Goal: Information Seeking & Learning: Learn about a topic

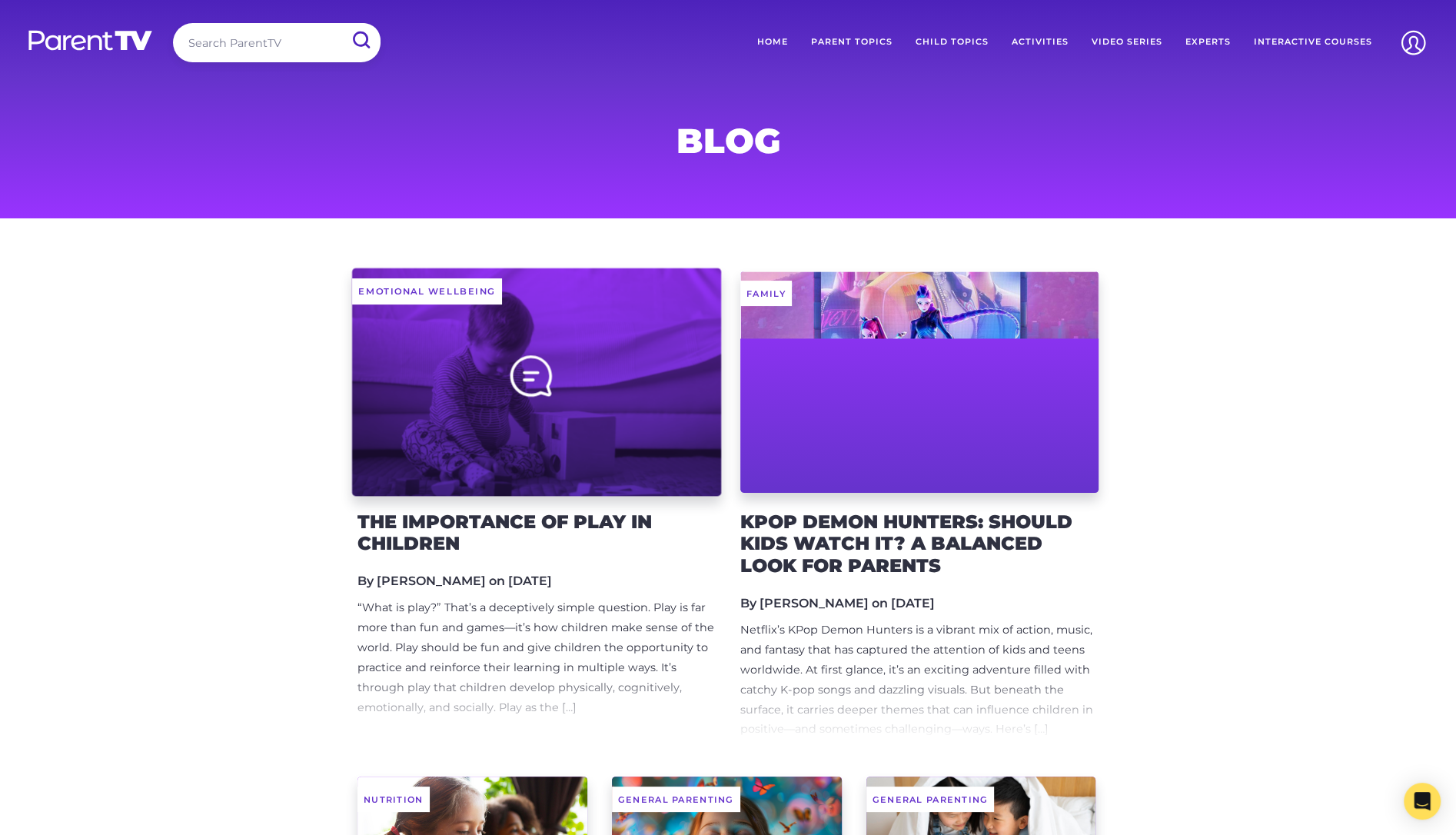
click at [628, 372] on div at bounding box center [536, 382] width 369 height 229
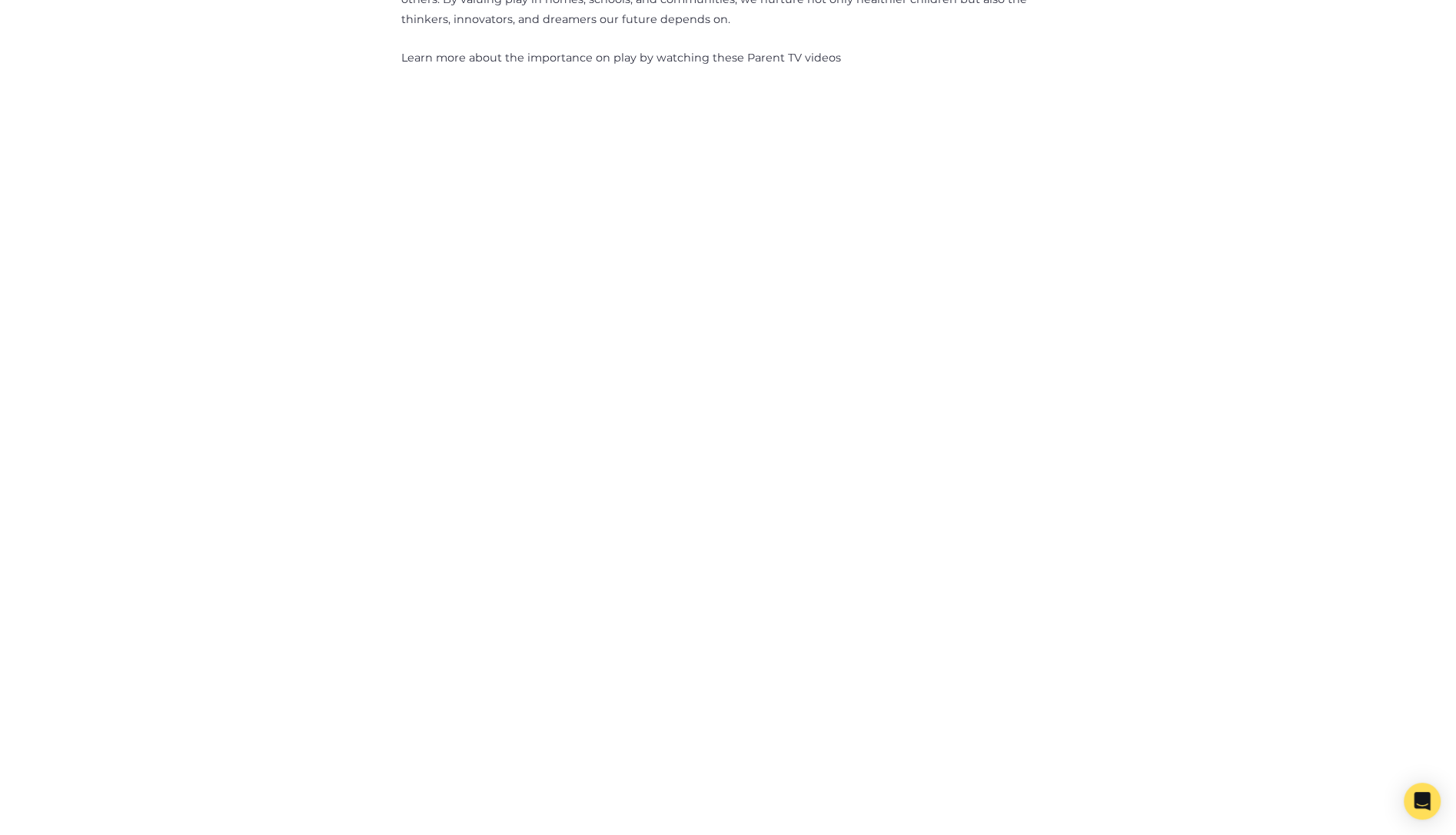
scroll to position [1971, 0]
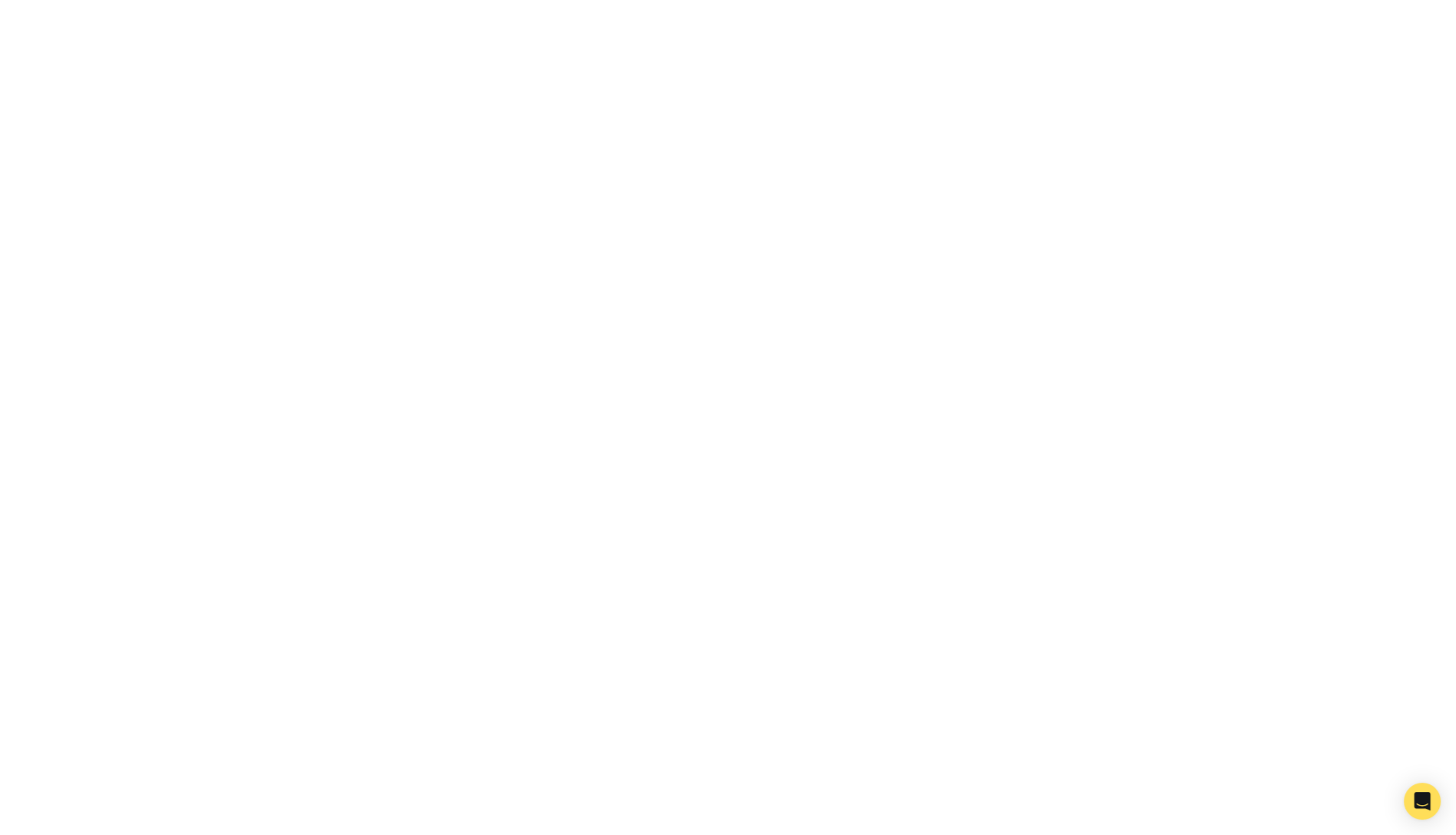
click at [893, 483] on img at bounding box center [728, 779] width 592 height 592
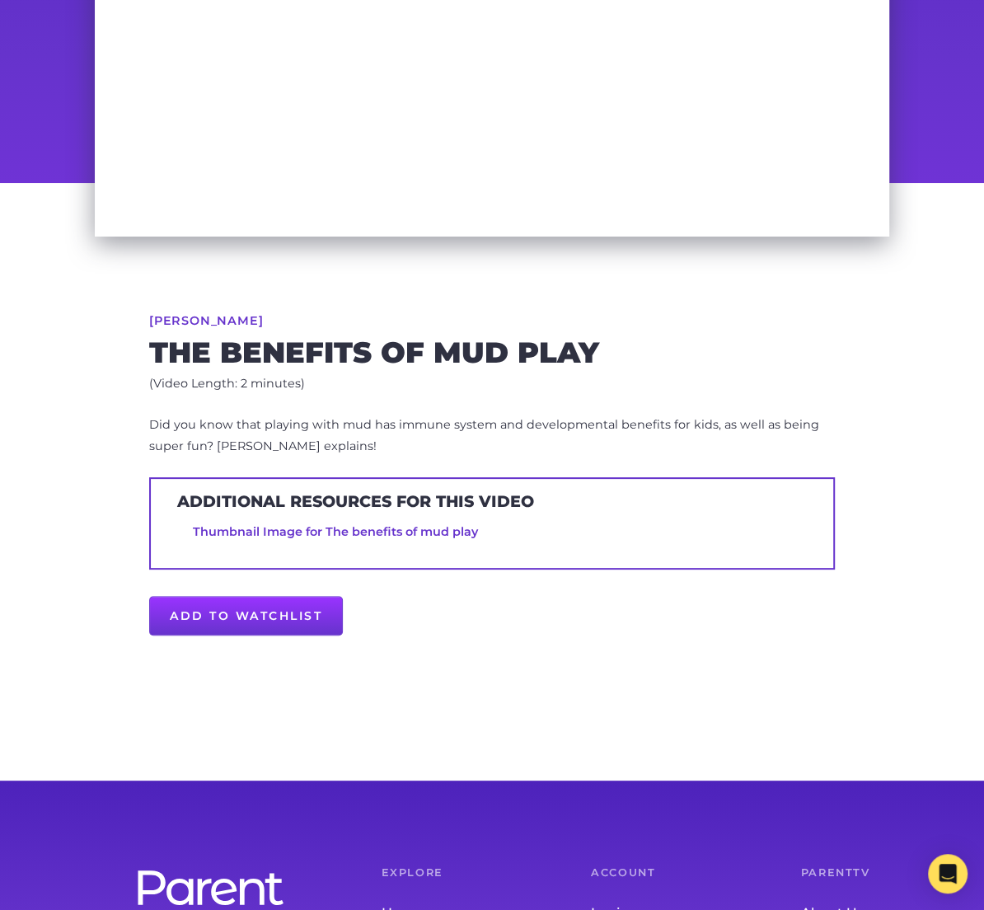
scroll to position [460, 0]
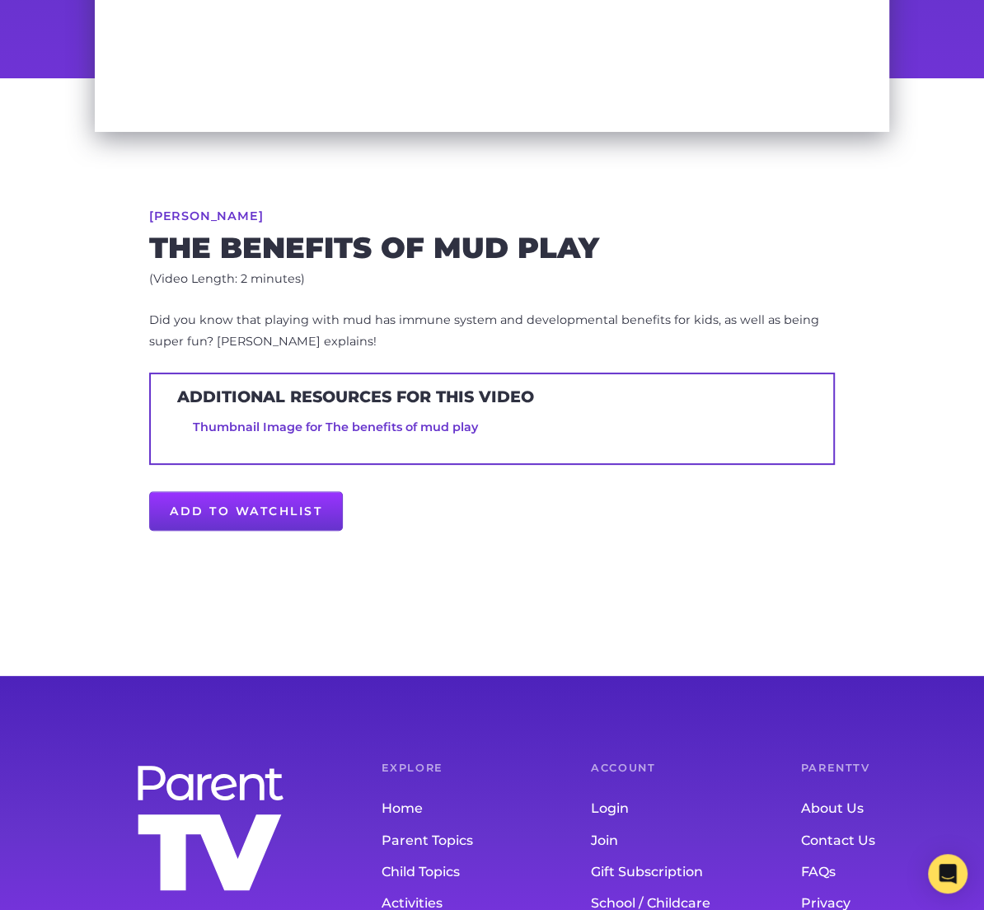
click at [207, 211] on link "[PERSON_NAME]" at bounding box center [206, 216] width 114 height 12
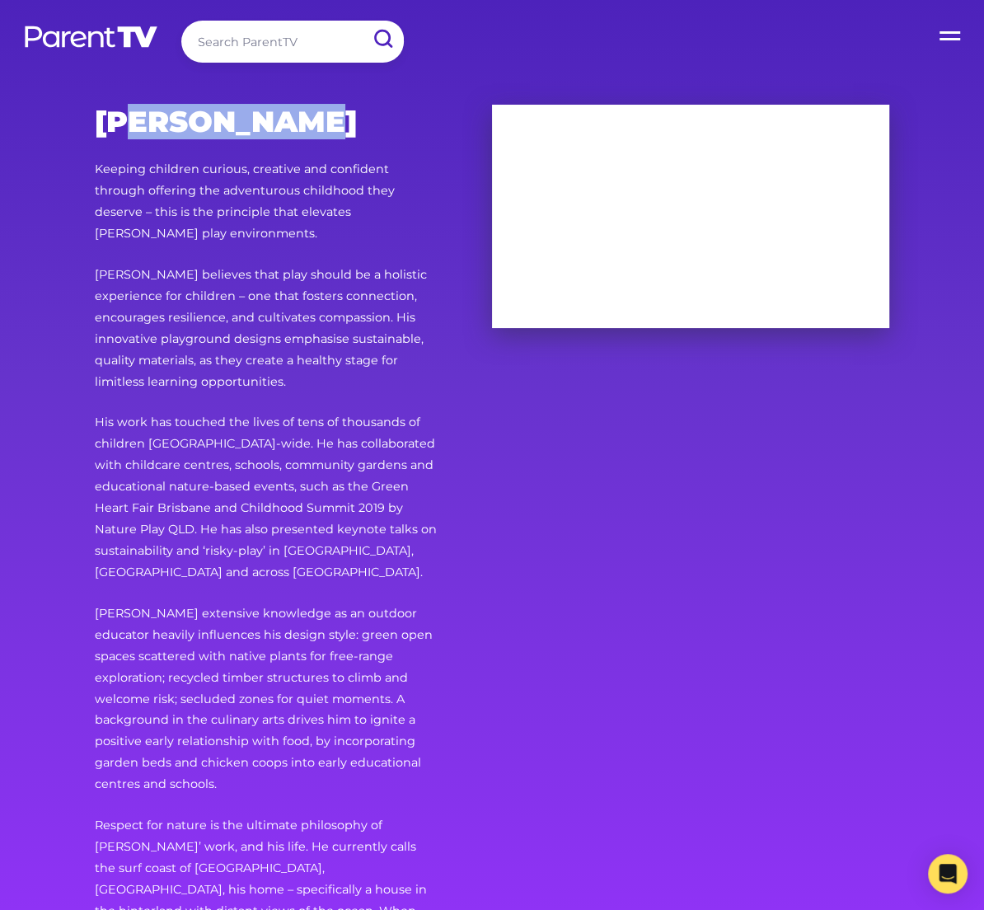
drag, startPoint x: 349, startPoint y: 115, endPoint x: 135, endPoint y: 114, distance: 213.4
click at [137, 114] on h2 "[PERSON_NAME]" at bounding box center [267, 122] width 344 height 35
drag, startPoint x: 96, startPoint y: 119, endPoint x: 372, endPoint y: 122, distance: 275.2
click at [372, 122] on h2 "Lukas Ritson" at bounding box center [267, 122] width 344 height 35
copy h2 "Lukas Ritson"
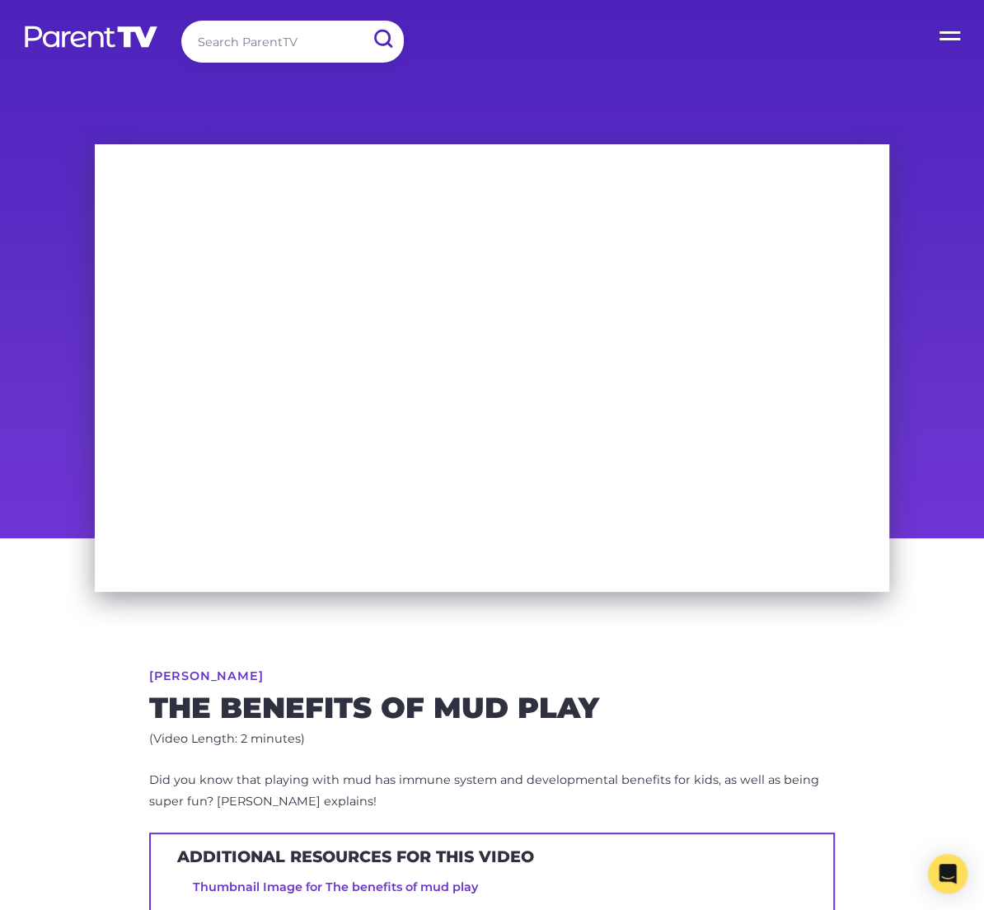
click at [243, 44] on input "search" at bounding box center [292, 42] width 222 height 42
type input "lukas ritson"
click at [361, 21] on input "submit" at bounding box center [382, 39] width 43 height 37
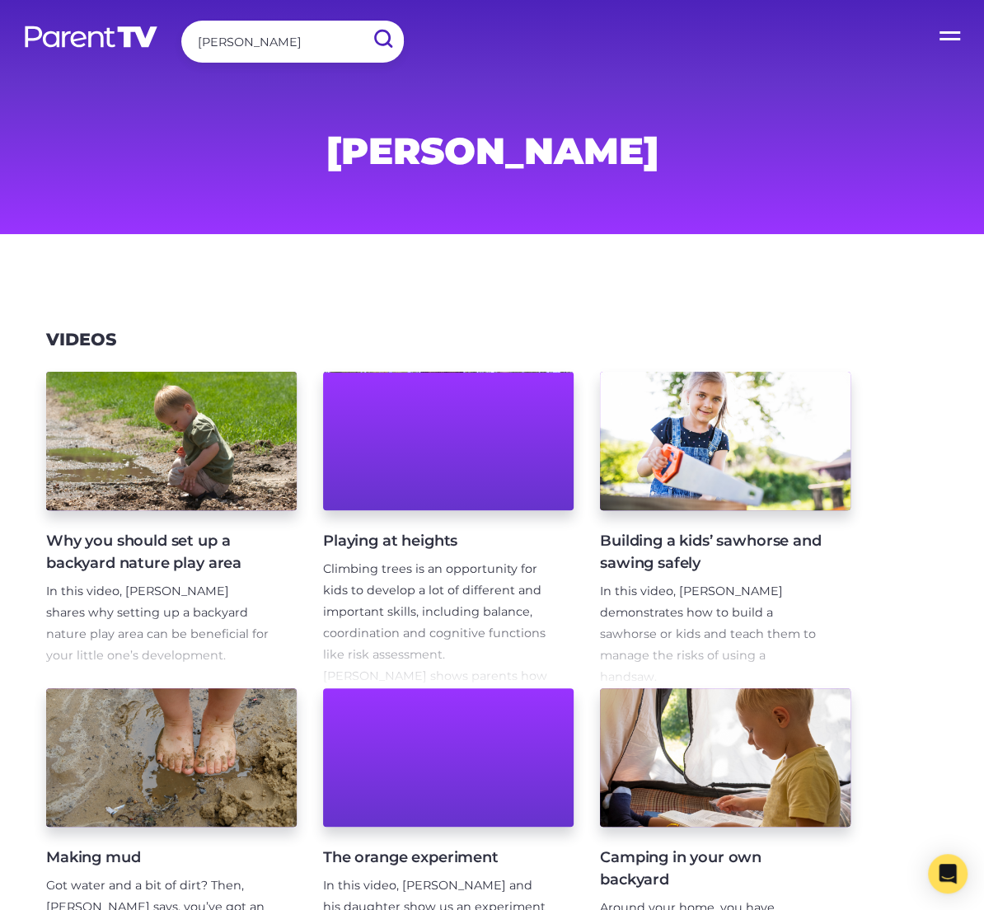
scroll to position [168, 0]
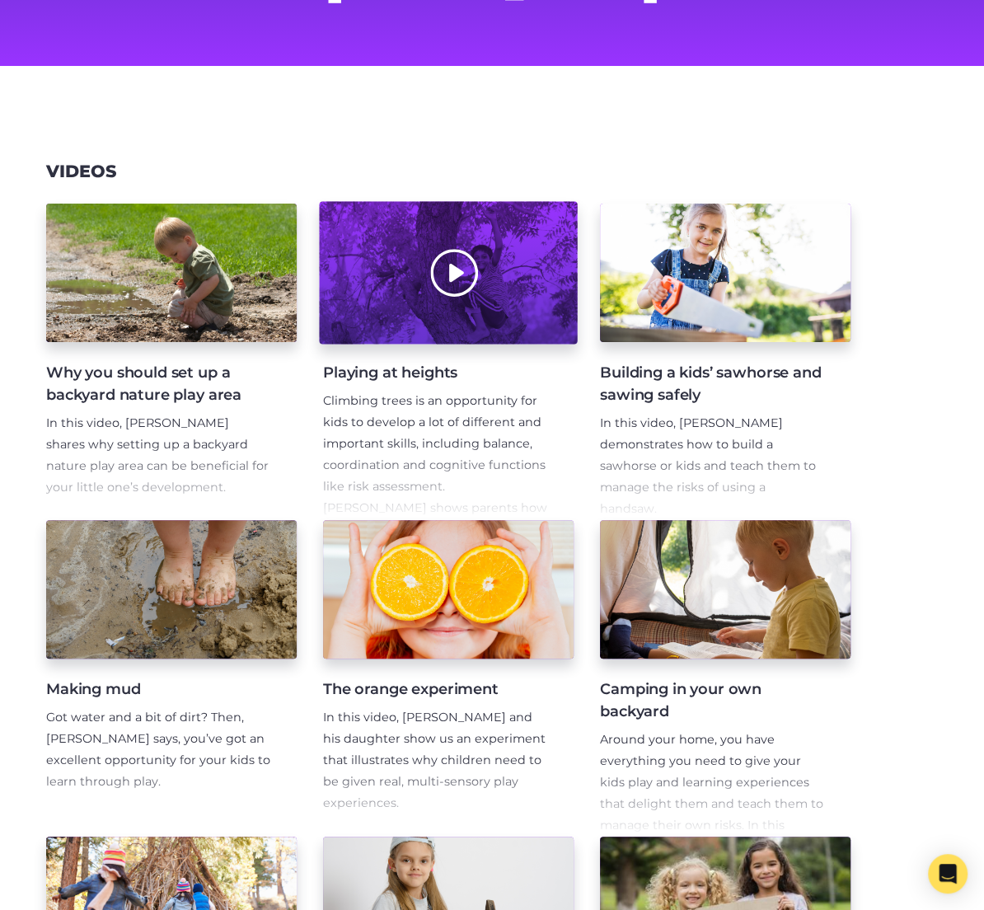
click at [508, 254] on div at bounding box center [448, 273] width 258 height 143
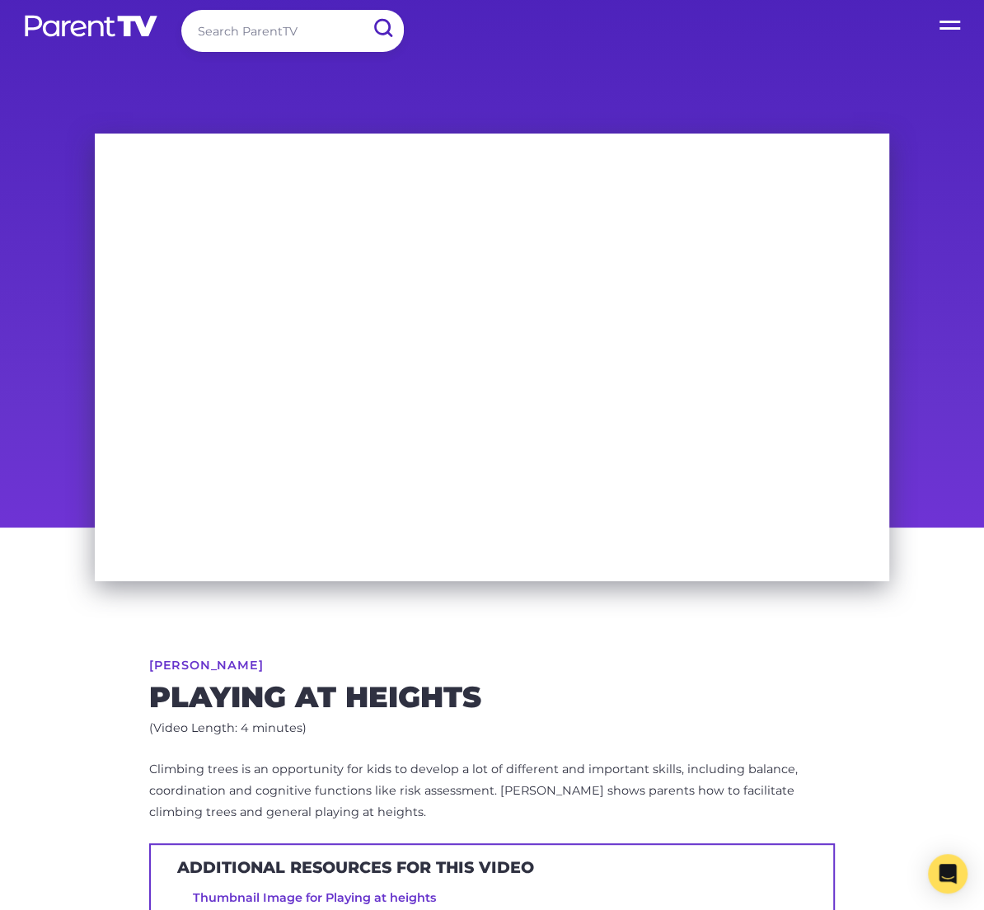
scroll to position [28, 0]
